Goal: Task Accomplishment & Management: Manage account settings

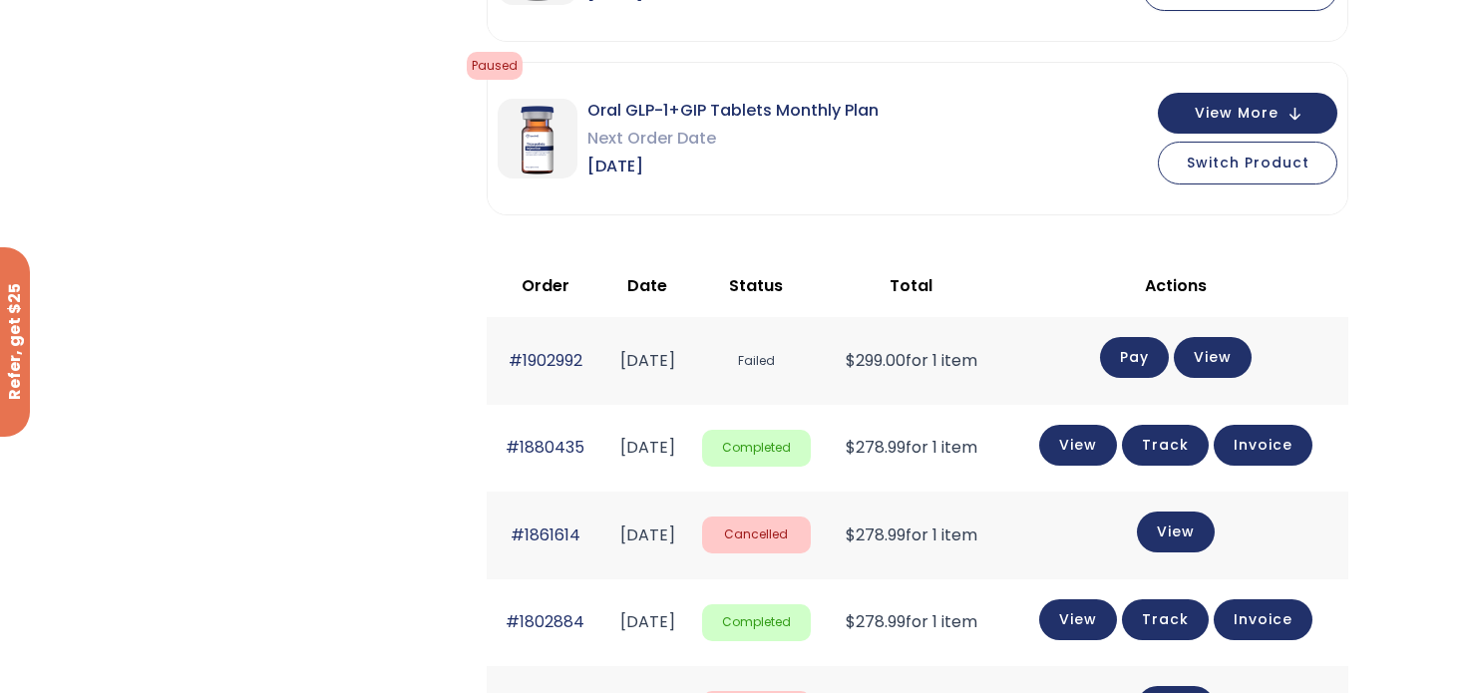
scroll to position [499, 0]
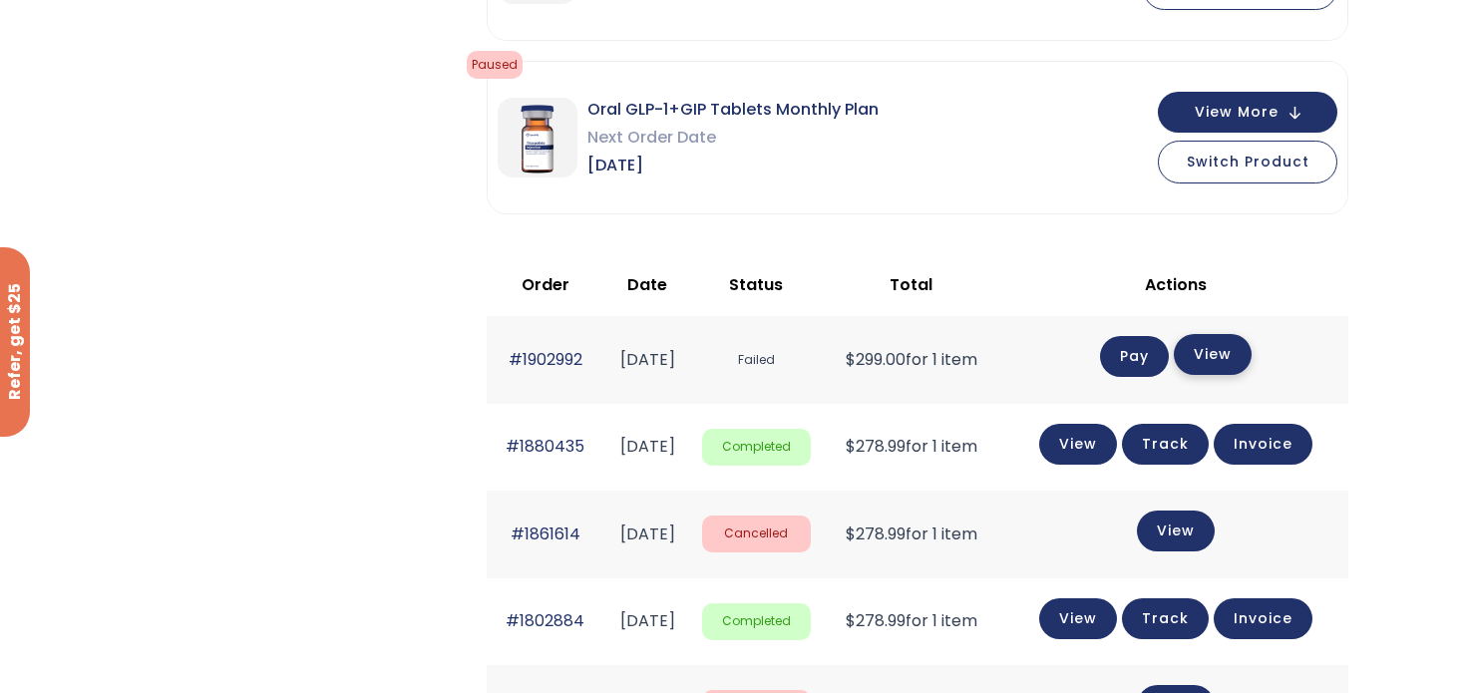
click at [1243, 349] on link "View" at bounding box center [1213, 354] width 78 height 41
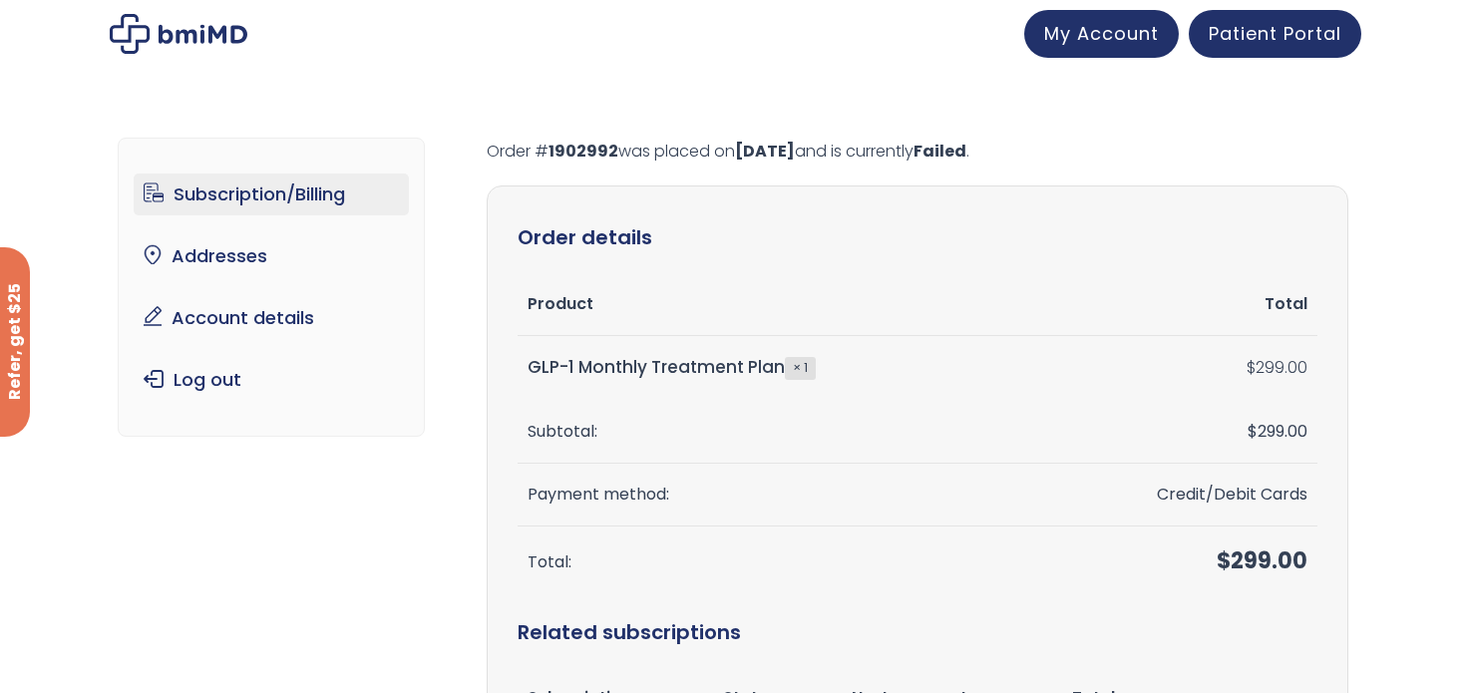
click at [249, 189] on link "Subscription/Billing" at bounding box center [272, 195] width 276 height 42
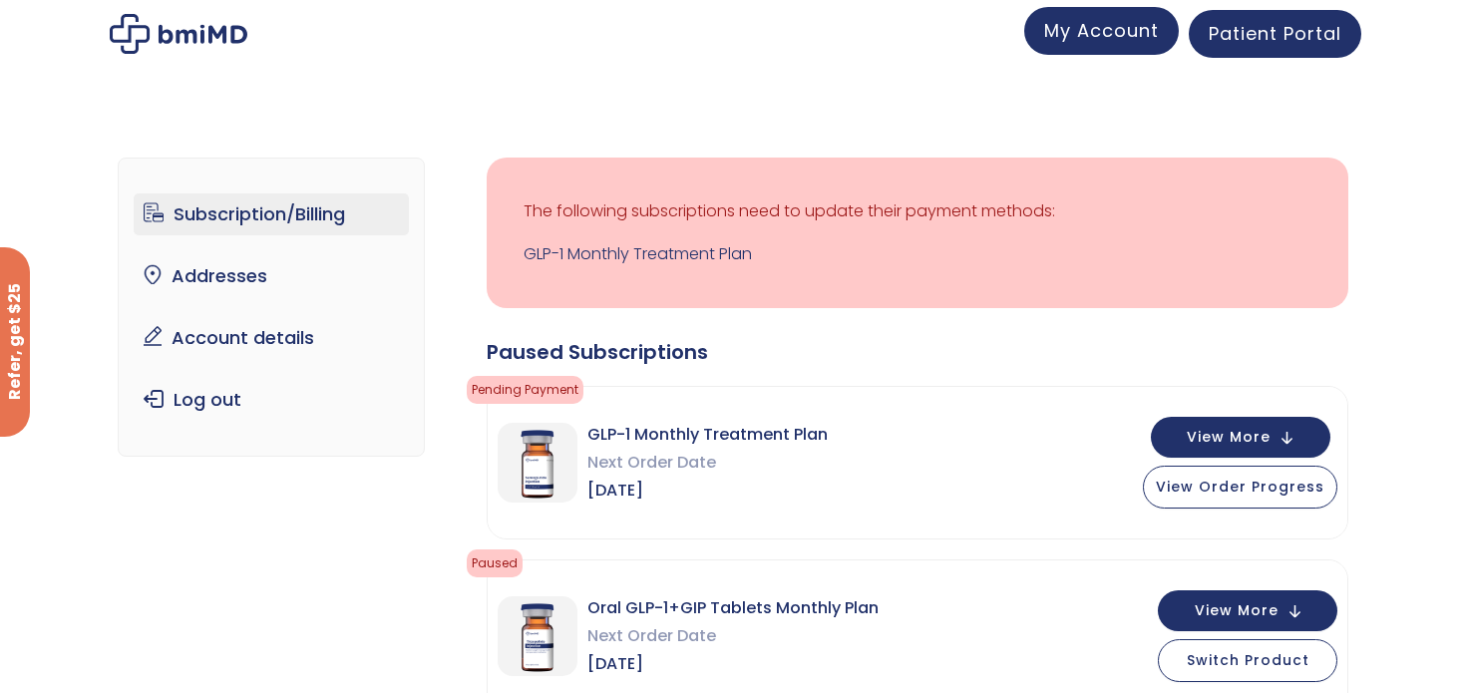
click at [1036, 36] on link "My Account" at bounding box center [1102, 31] width 155 height 48
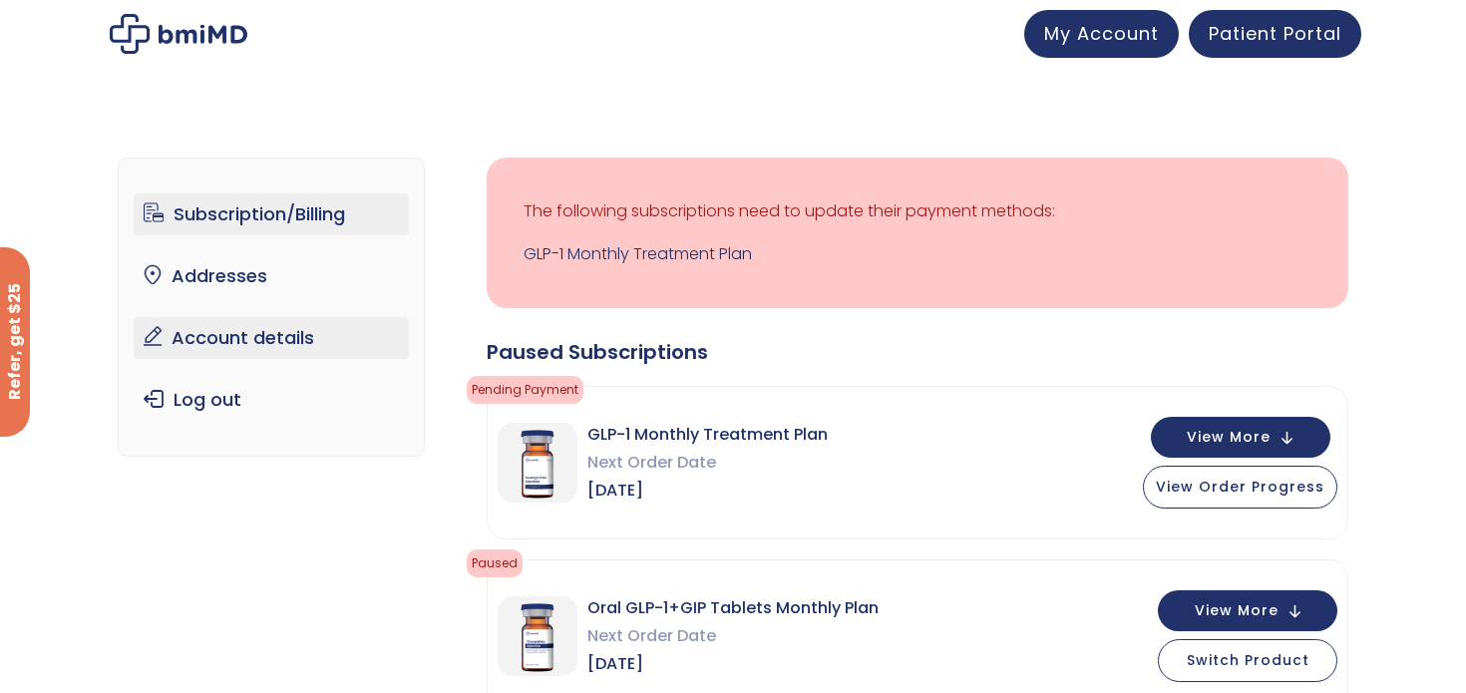
click at [279, 327] on link "Account details" at bounding box center [272, 338] width 276 height 42
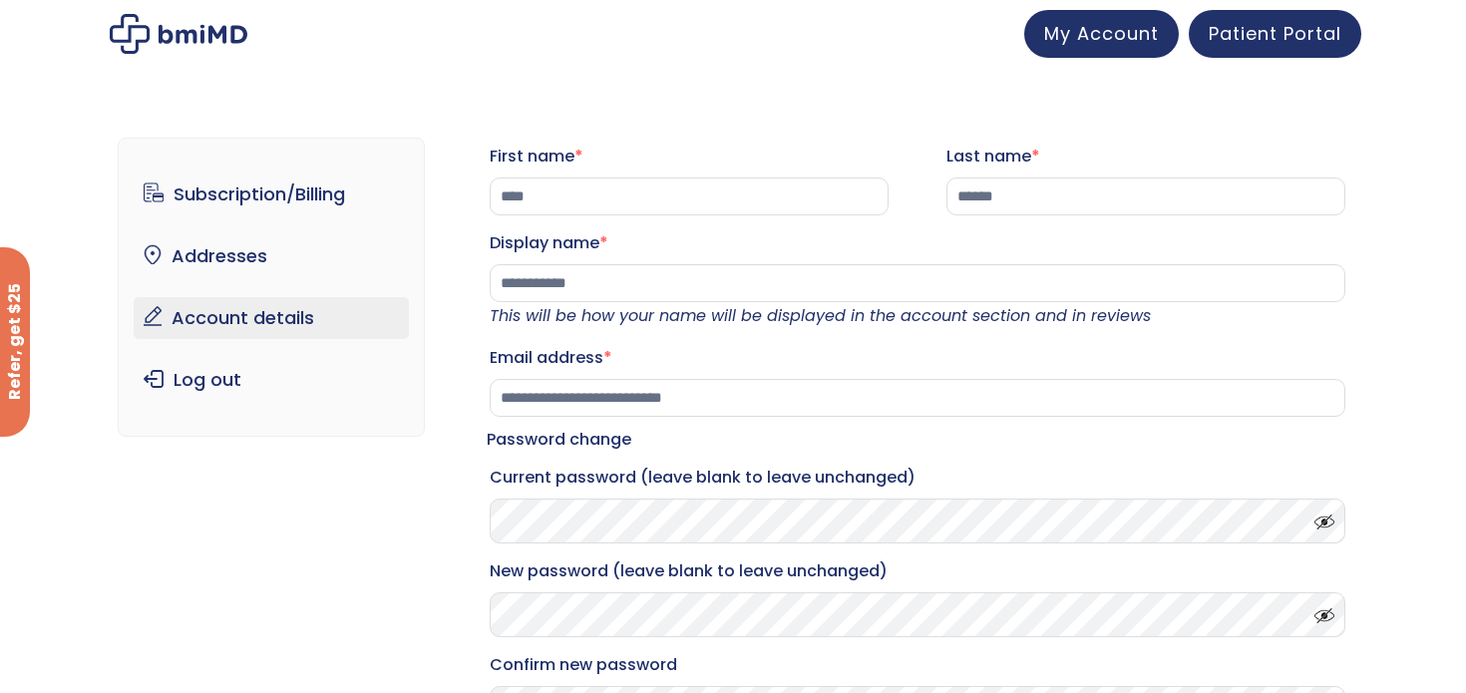
click at [1319, 15] on link "Patient Portal" at bounding box center [1275, 34] width 173 height 48
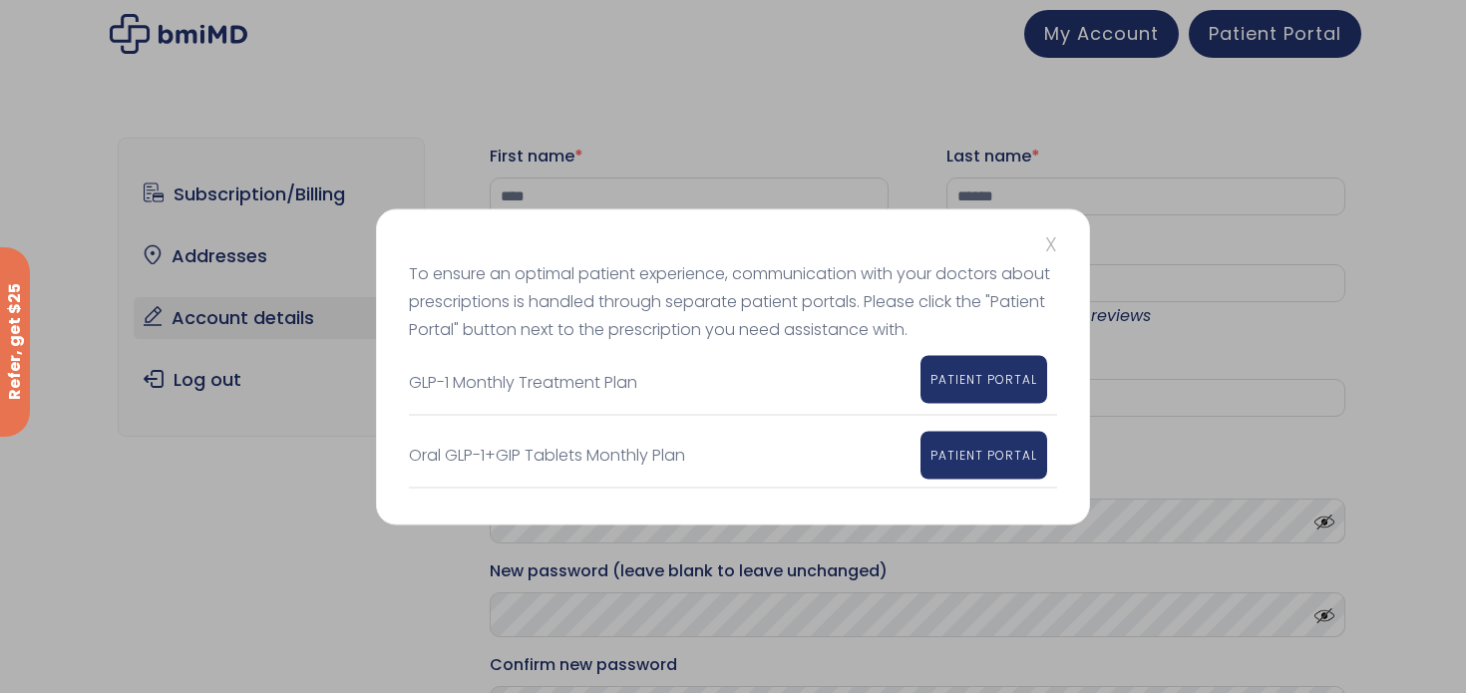
click at [1040, 382] on link "PATIENT PORTAL" at bounding box center [984, 379] width 127 height 48
